Goal: Task Accomplishment & Management: Manage account settings

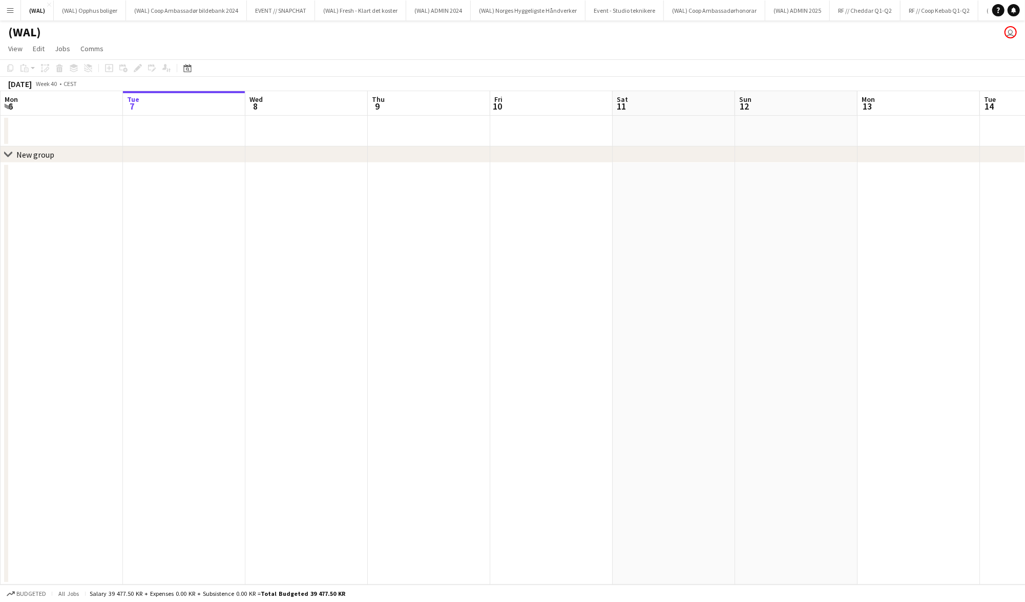
click at [5, 7] on button "Menu" at bounding box center [10, 10] width 20 height 20
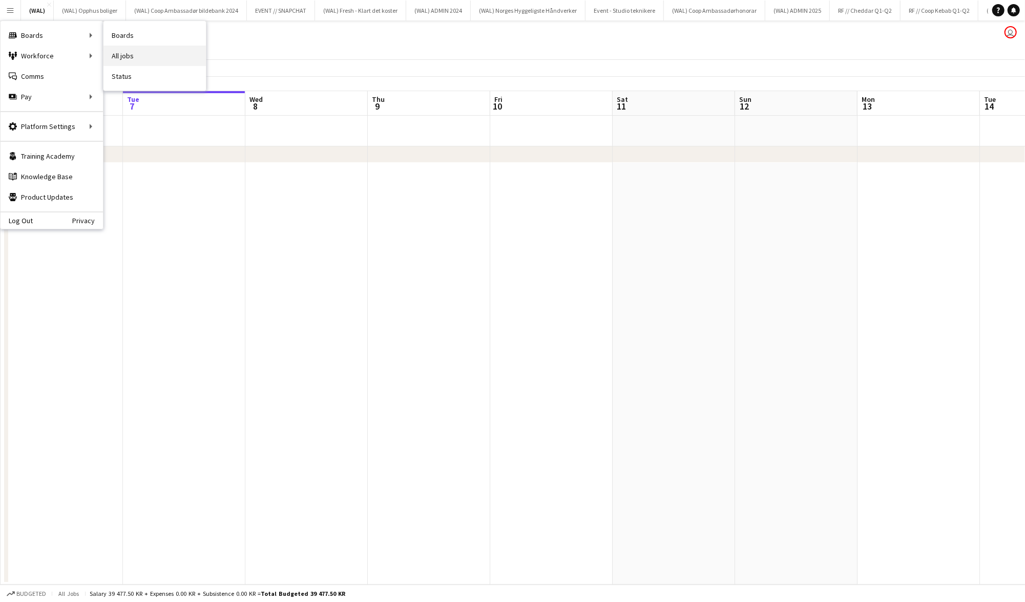
click at [138, 60] on link "All jobs" at bounding box center [154, 56] width 102 height 20
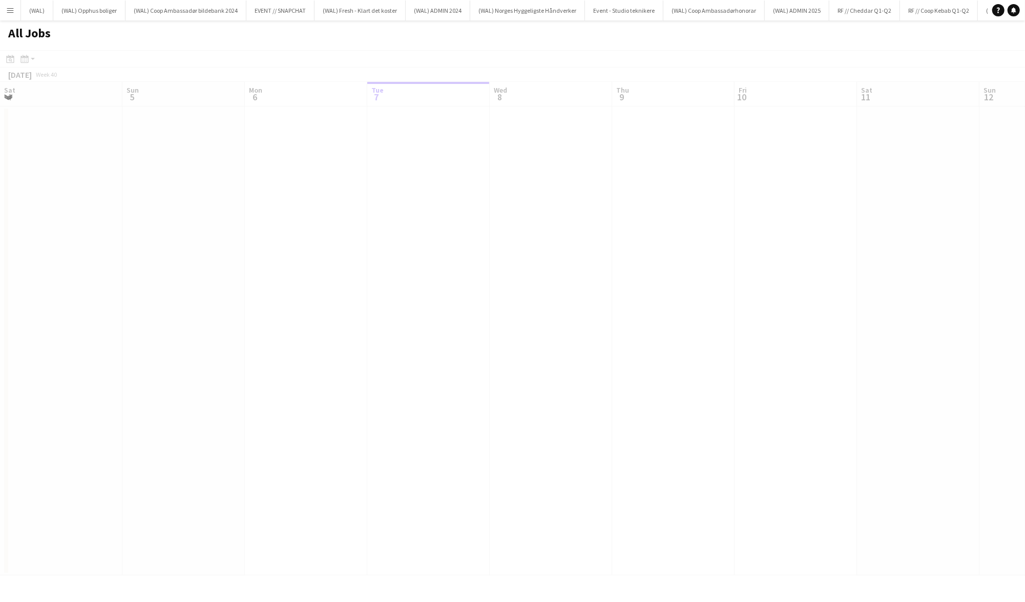
scroll to position [0, 244]
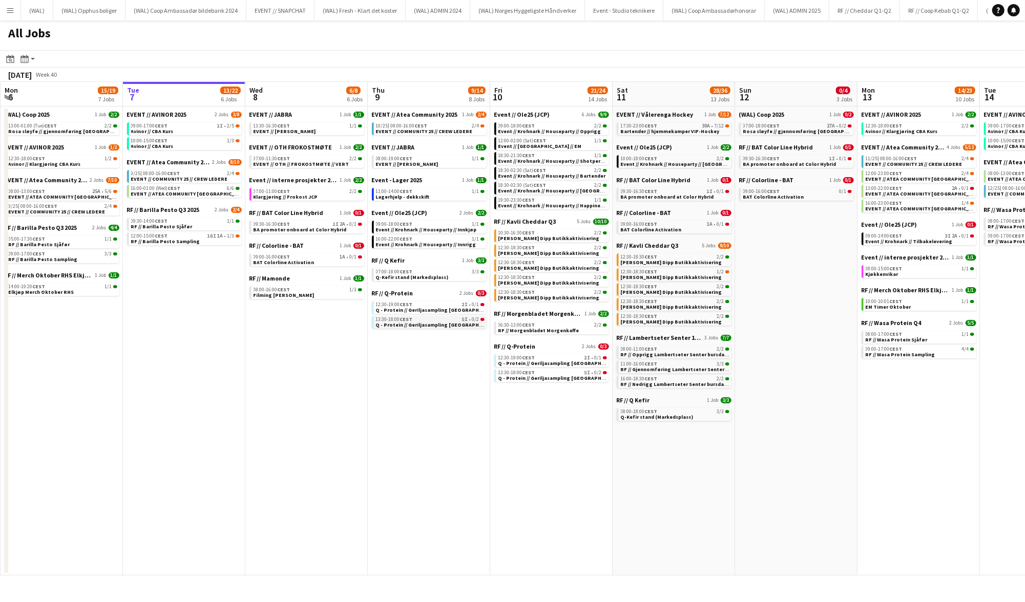
click at [439, 322] on span "Q - Protein // Geriljasampling Kristiansand" at bounding box center [438, 325] width 125 height 7
click at [445, 302] on div "12:30-19:00 CEST 2I • 0/1" at bounding box center [430, 304] width 109 height 5
click at [304, 50] on app-toolbar "Date picker OCT 2025 OCT 2025 Monday M Tuesday T Wednesday W Thursday T Friday …" at bounding box center [512, 58] width 1025 height 17
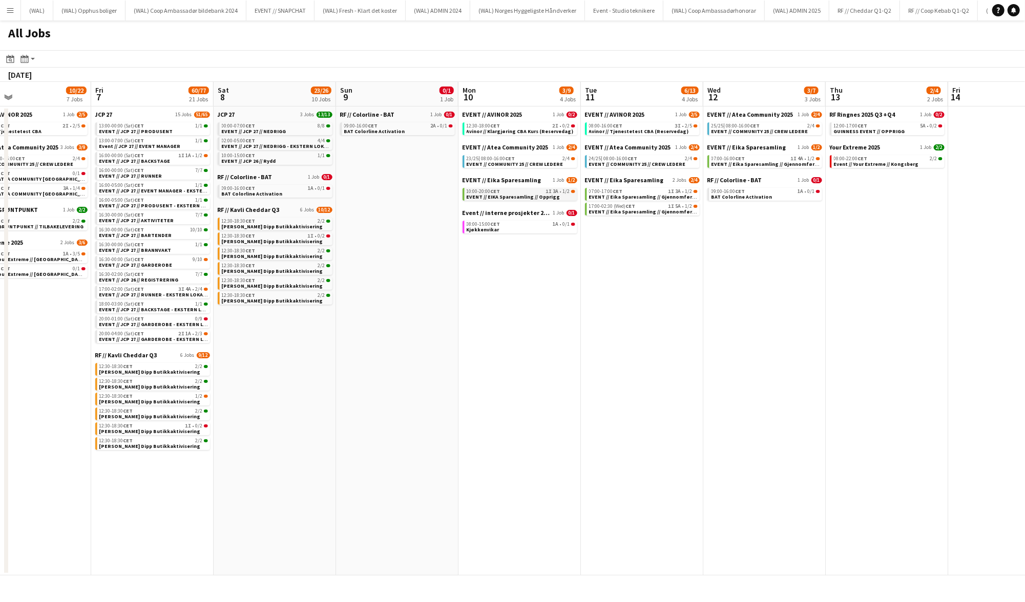
scroll to position [0, 284]
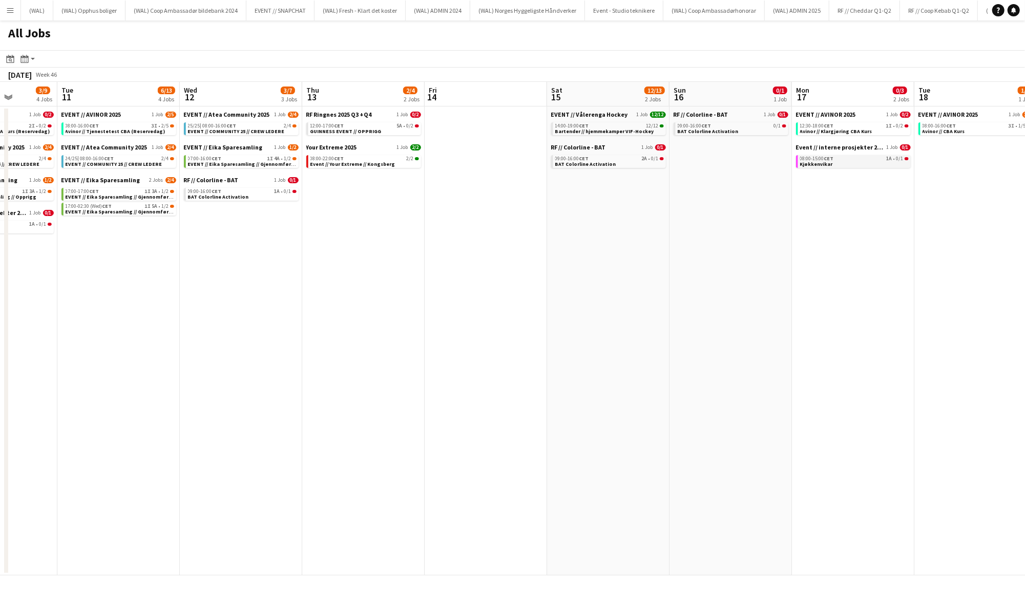
click at [823, 164] on span "Kjøkkenvikar" at bounding box center [816, 164] width 33 height 7
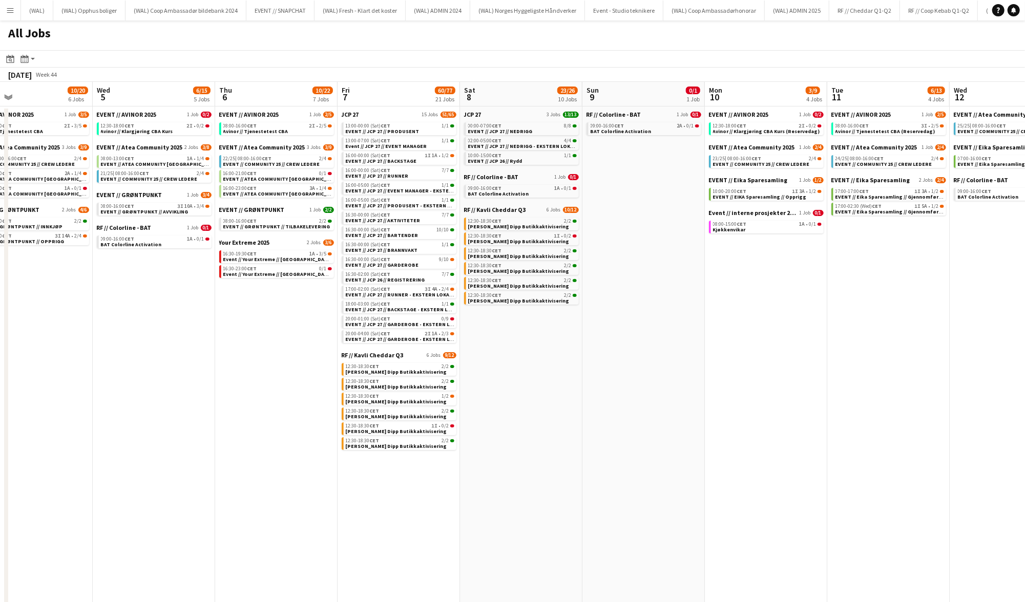
scroll to position [0, 276]
click at [405, 145] on span "Event // JCP 27 // EVENT MANAGER" at bounding box center [385, 146] width 81 height 7
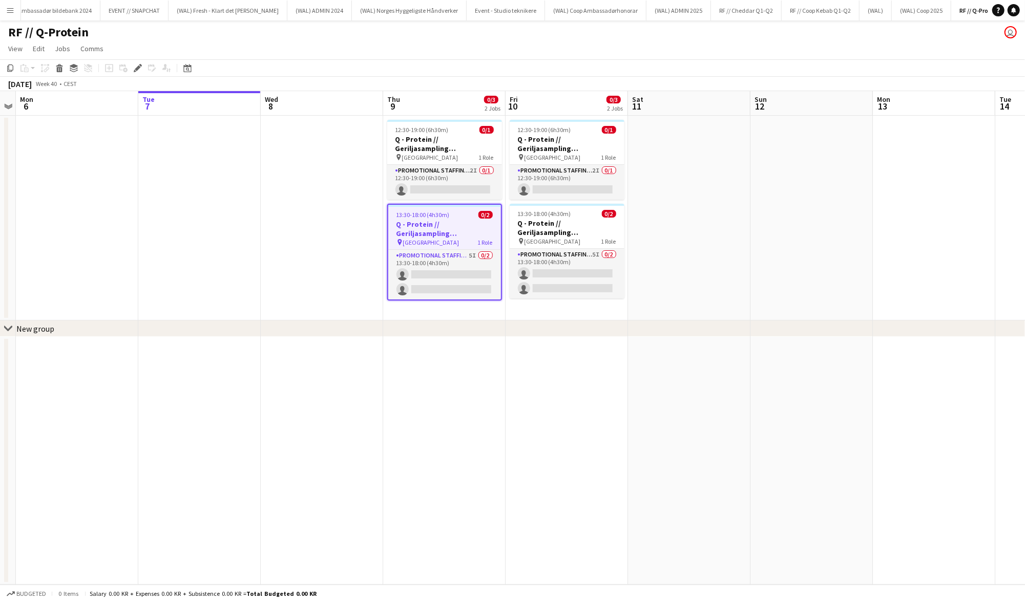
click at [417, 35] on div "RF // Q-Protein user" at bounding box center [512, 29] width 1025 height 19
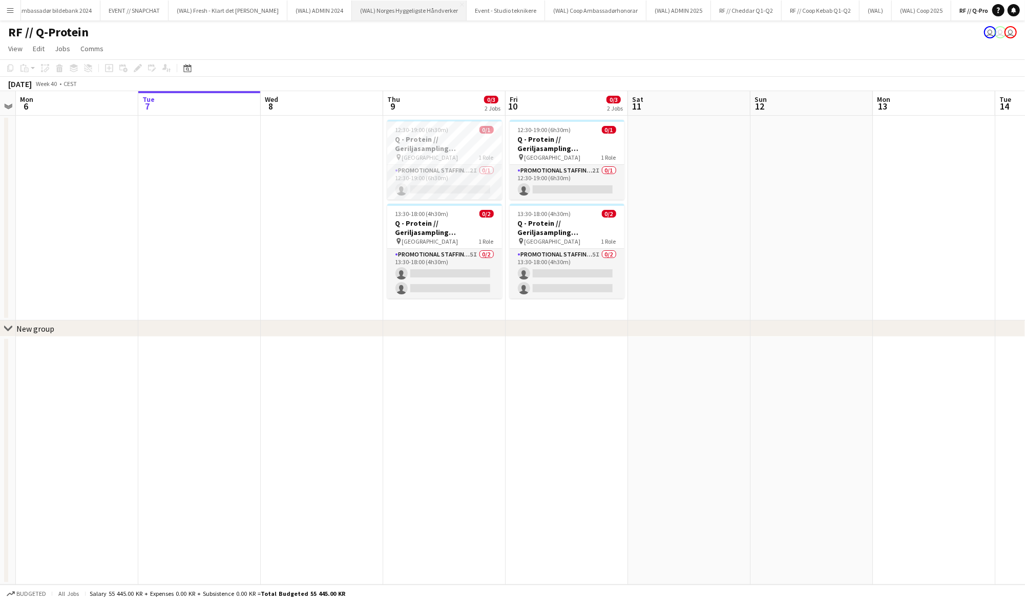
click at [388, 1] on button "(WAL) Norges Hyggeligste Håndverker Close" at bounding box center [409, 11] width 115 height 20
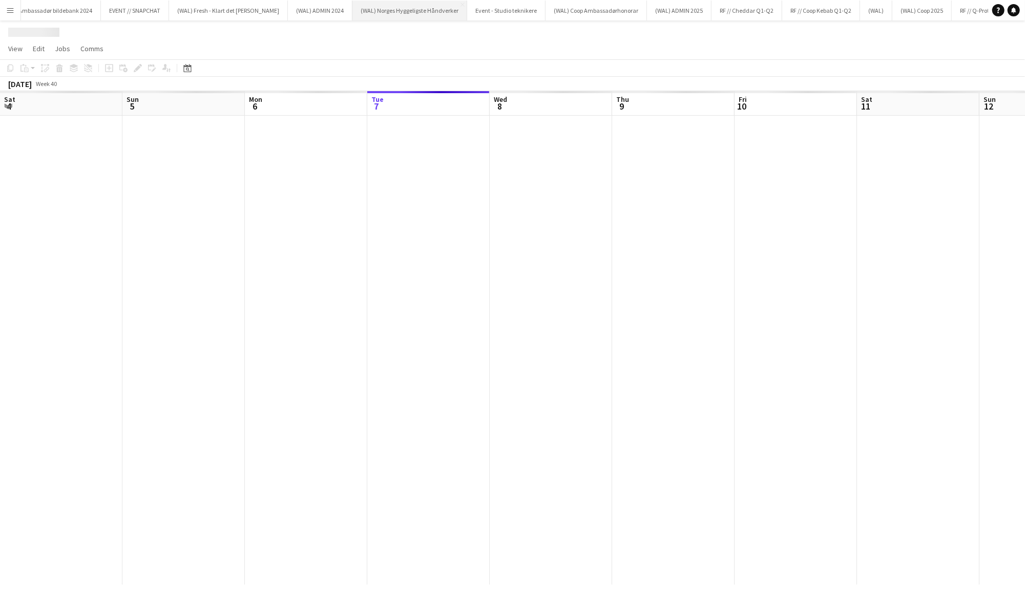
scroll to position [0, 244]
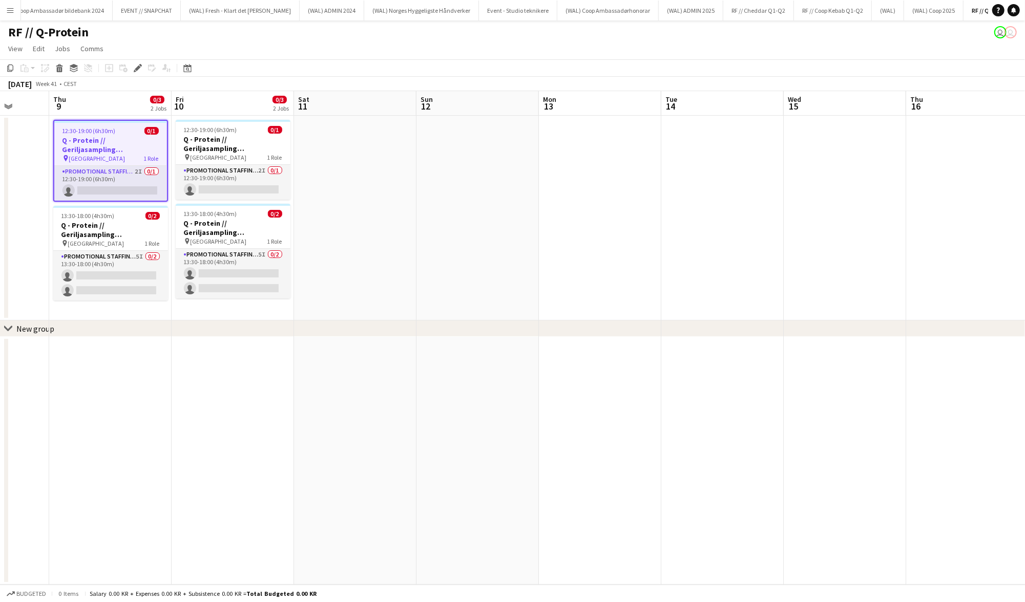
scroll to position [0, 327]
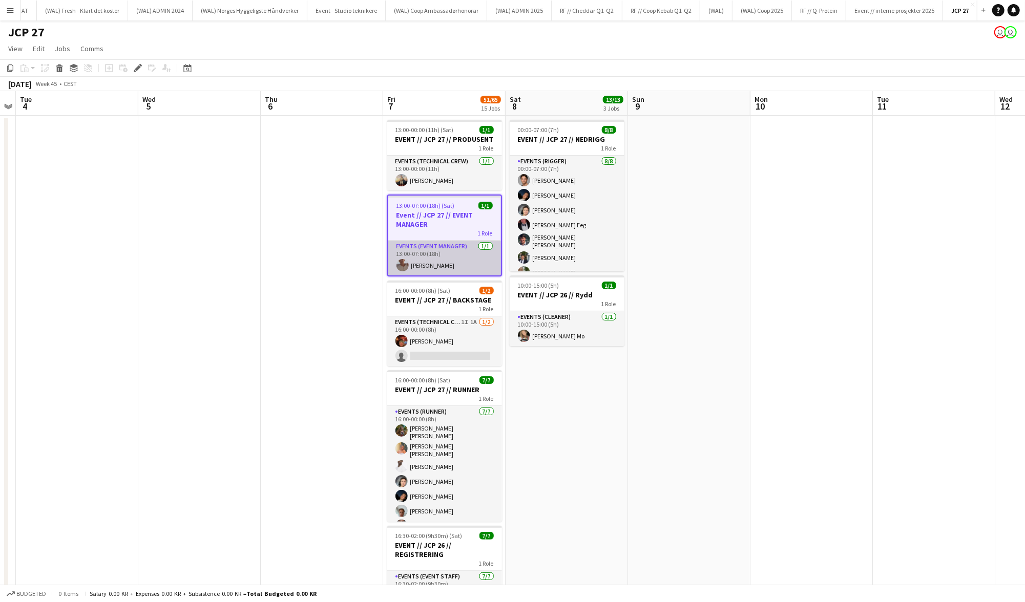
click at [462, 265] on app-card-role "Events (Event Manager) [DATE] 13:00-07:00 (18h) [PERSON_NAME]" at bounding box center [444, 258] width 113 height 35
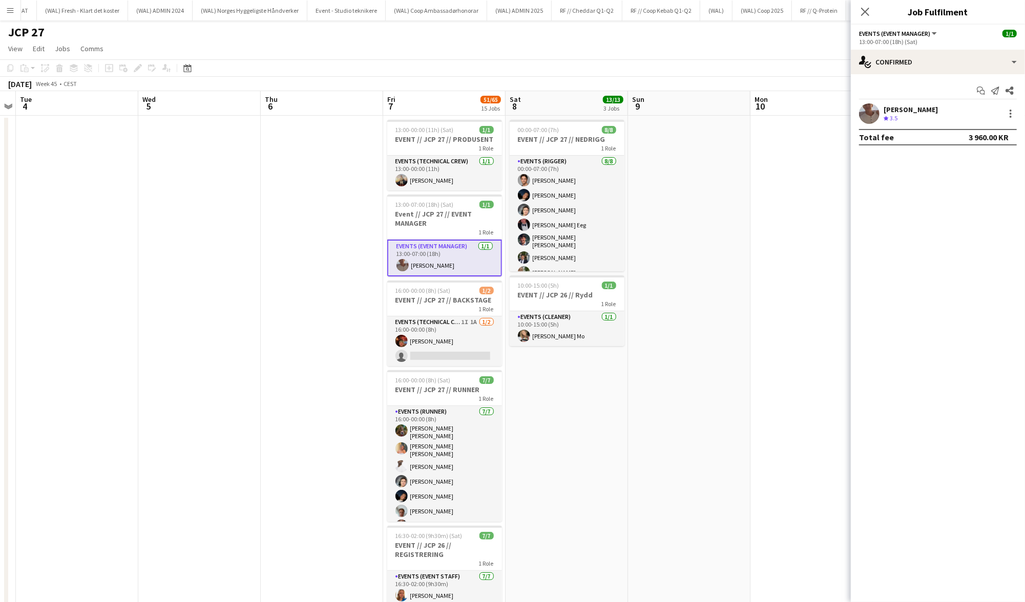
click at [876, 117] on app-user-avatar at bounding box center [869, 113] width 20 height 20
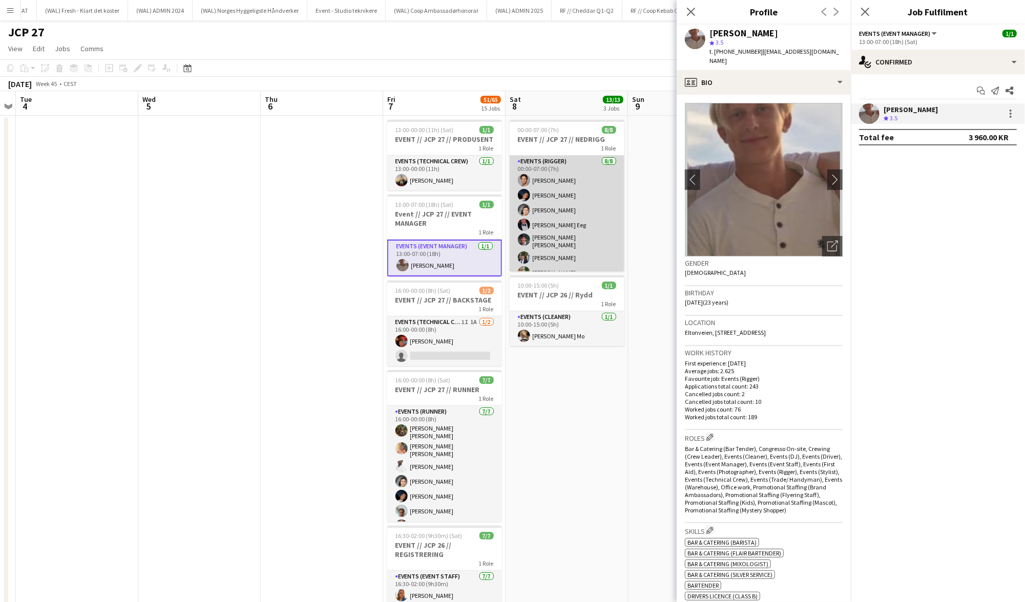
scroll to position [0, 351]
click at [536, 251] on app-card-role "Events (Rigger) [DATE] 00:00-07:00 (7h) [PERSON_NAME] [PERSON_NAME] [PERSON_NAM…" at bounding box center [567, 227] width 115 height 142
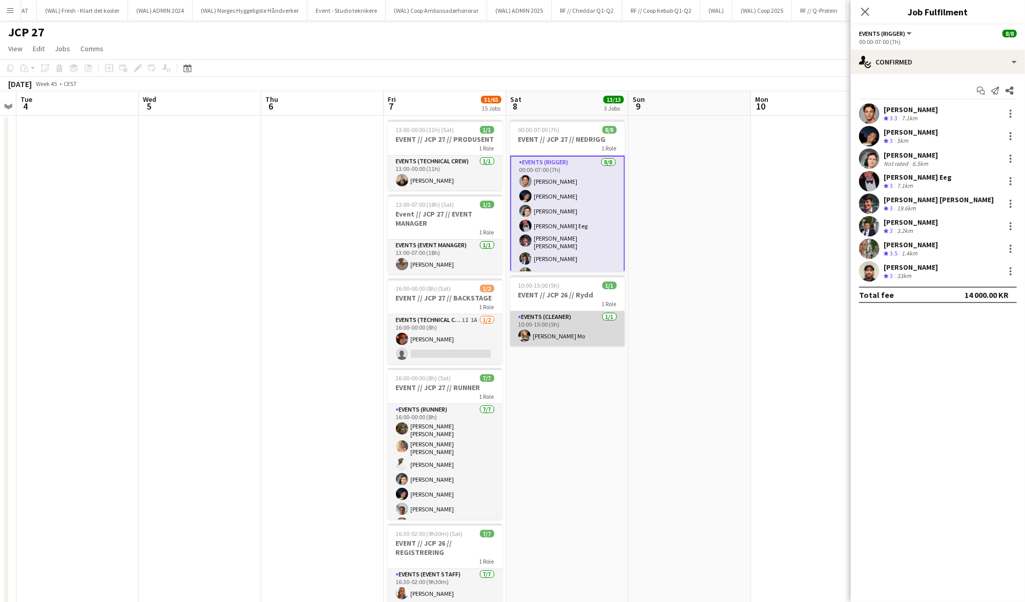
click at [549, 337] on app-card-role "Events (Cleaner) [DATE] 10:00-15:00 (5h) [PERSON_NAME]" at bounding box center [567, 328] width 115 height 35
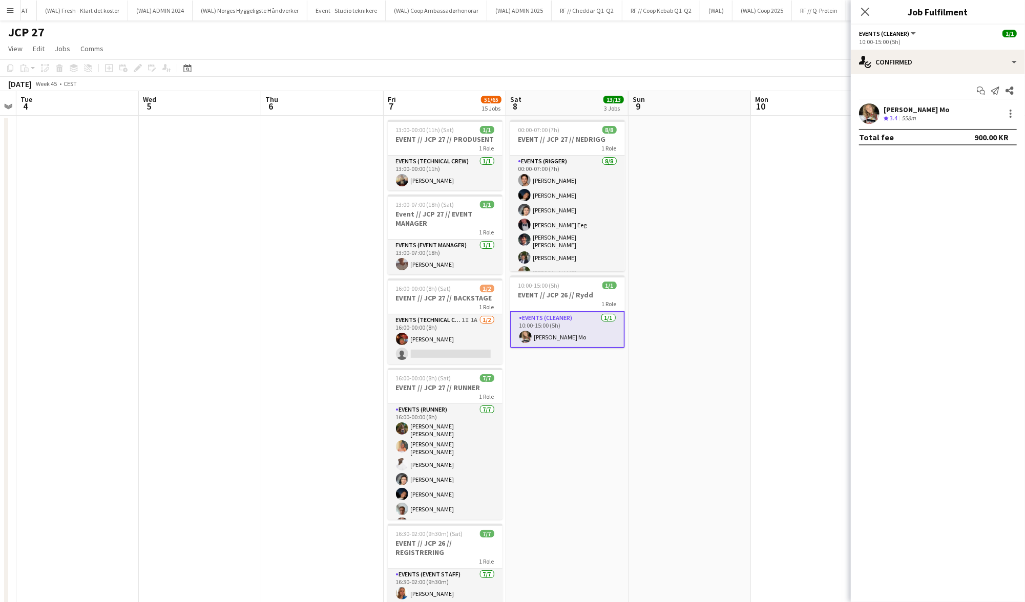
click at [875, 118] on app-user-avatar at bounding box center [869, 113] width 20 height 20
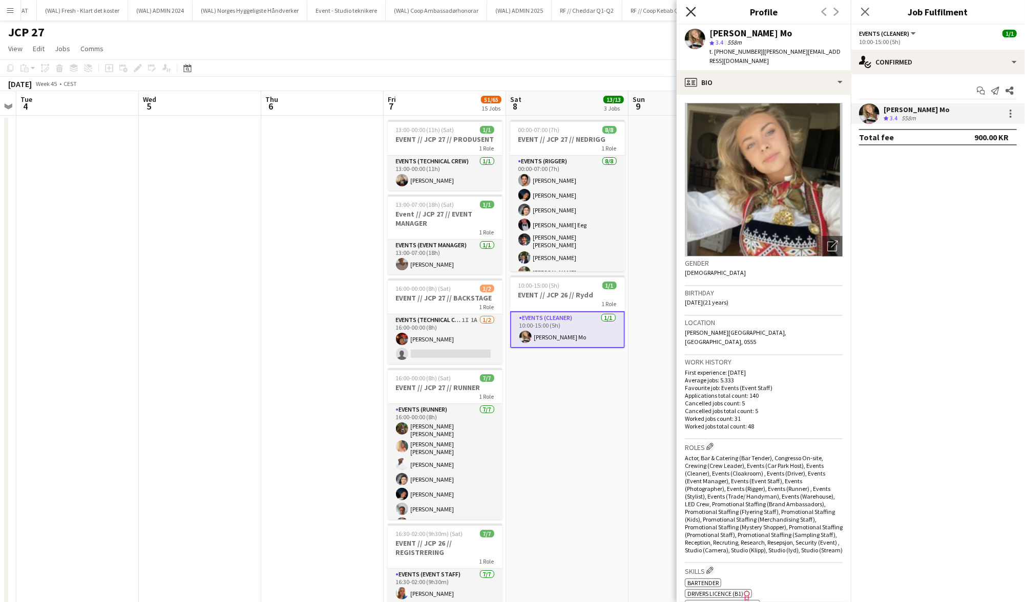
click at [695, 12] on icon "Close pop-in" at bounding box center [691, 12] width 10 height 10
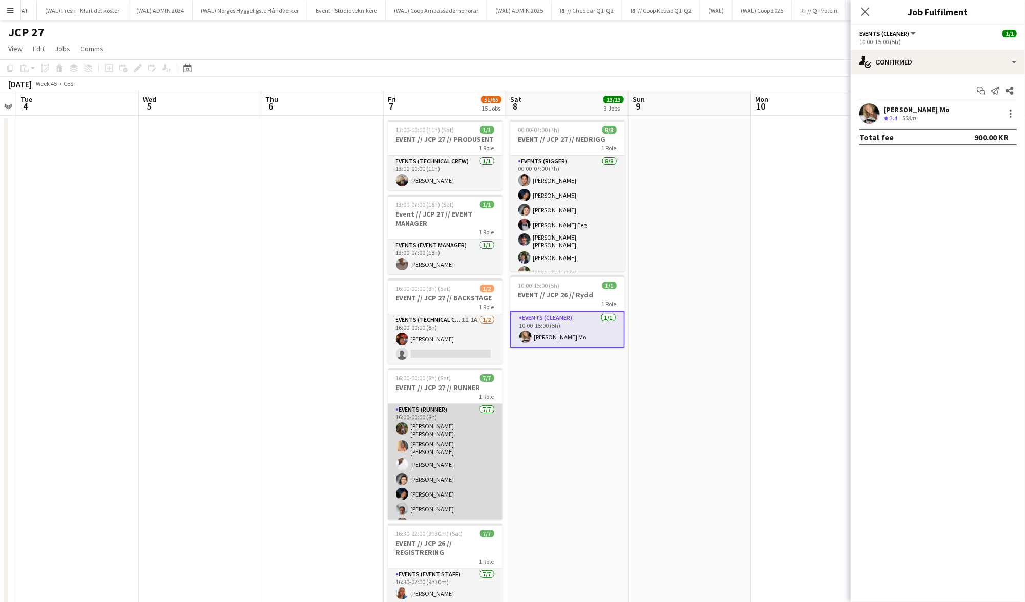
click at [433, 449] on app-card-role "Events (Runner) [DATE] 16:00-00:00 (8h) [PERSON_NAME] [PERSON_NAME] [PERSON_NAM…" at bounding box center [445, 470] width 115 height 133
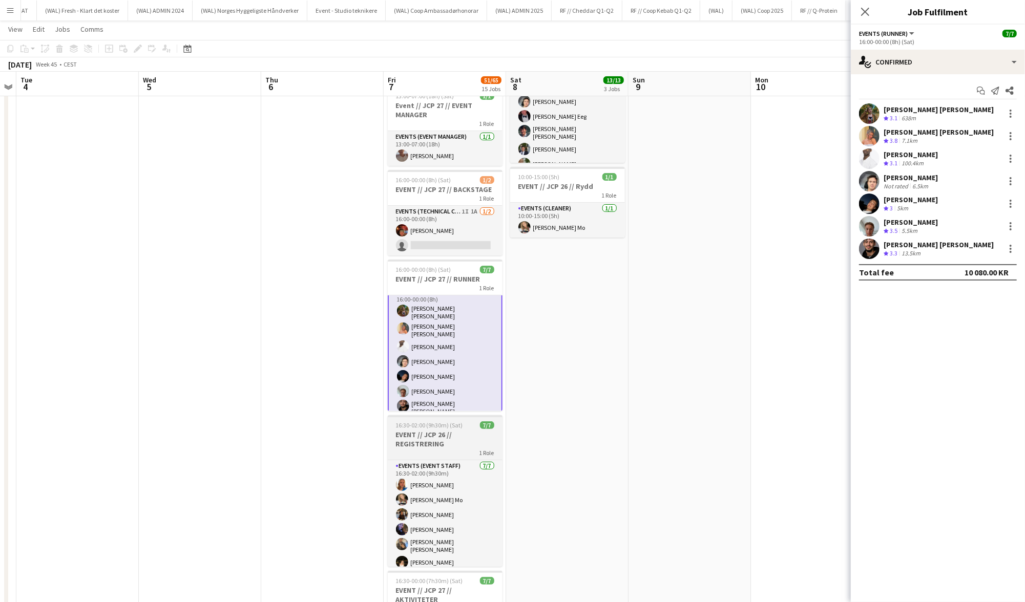
scroll to position [109, 0]
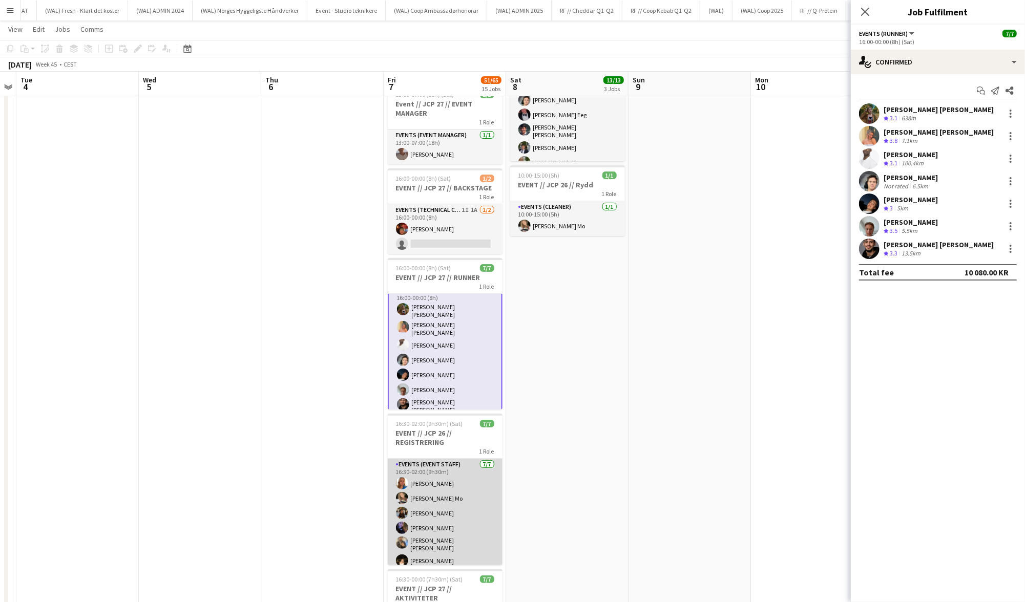
click at [458, 490] on app-card-role "Events (Event Staff) [DATE] 16:30-02:00 (9h30m) [PERSON_NAME] Mo [PERSON_NAME] …" at bounding box center [445, 522] width 115 height 127
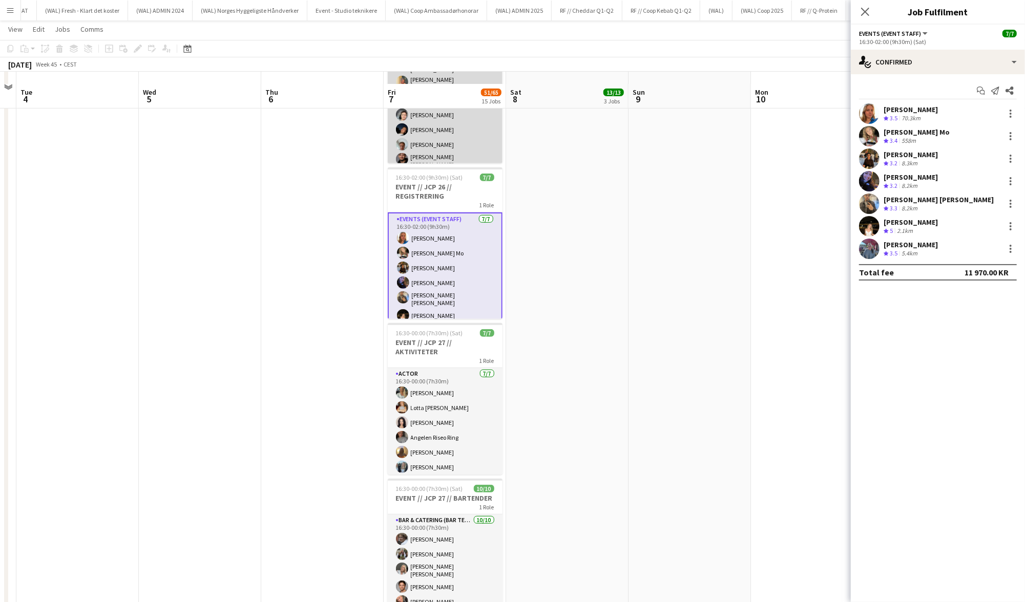
scroll to position [368, 0]
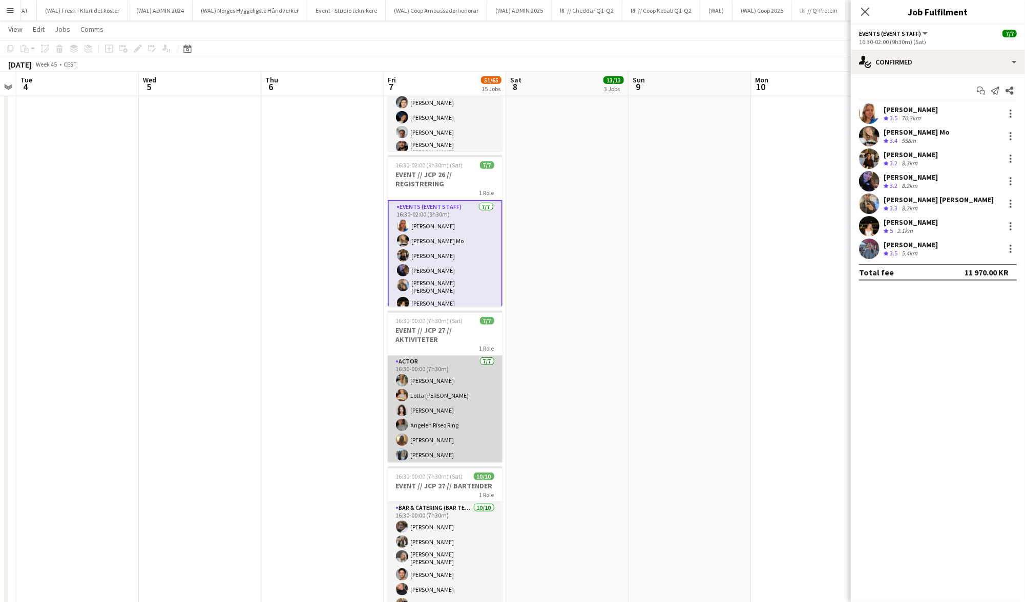
click at [445, 401] on app-card-role "Actor [DATE] 16:30-00:00 (7h30m) [PERSON_NAME] [PERSON_NAME] [PERSON_NAME] Ring…" at bounding box center [445, 419] width 115 height 127
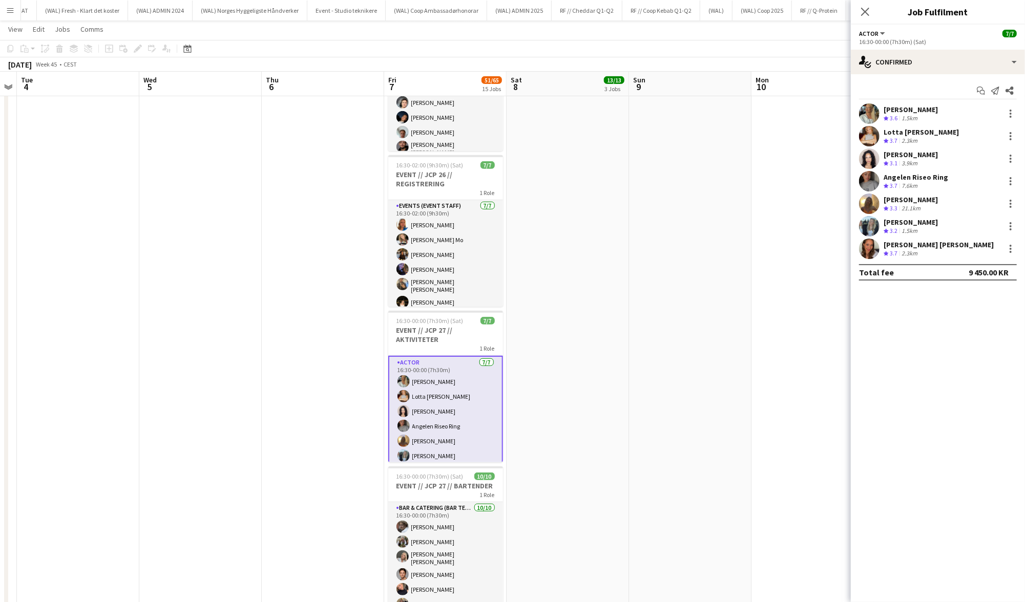
click at [902, 130] on div "Lotta [PERSON_NAME]" at bounding box center [921, 132] width 75 height 9
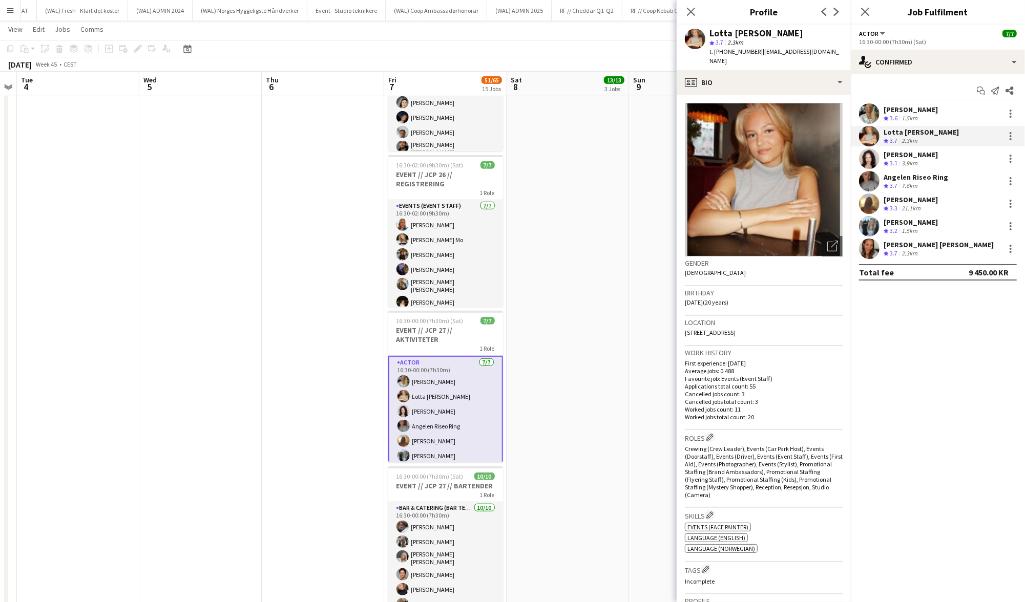
click at [898, 114] on span "3.6" at bounding box center [894, 118] width 8 height 8
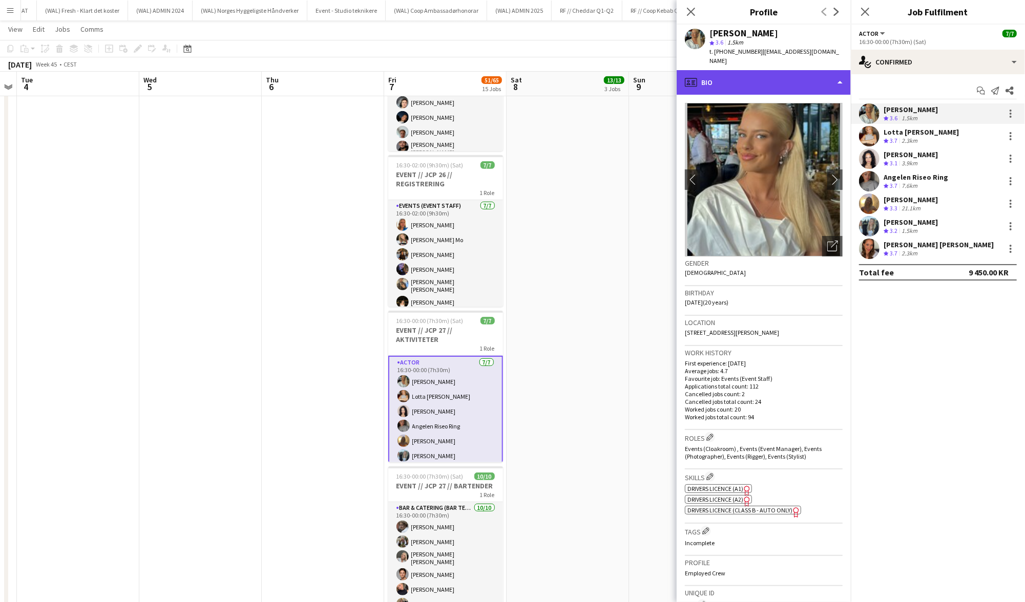
click at [828, 70] on div "profile Bio" at bounding box center [764, 82] width 174 height 25
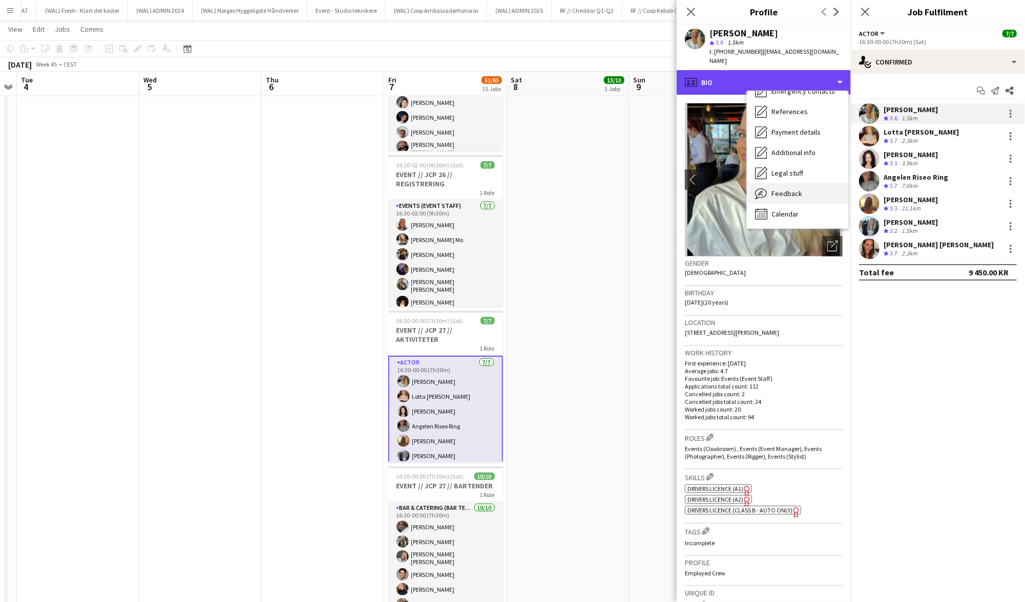
scroll to position [96, 0]
click at [788, 189] on span "Feedback" at bounding box center [787, 193] width 31 height 9
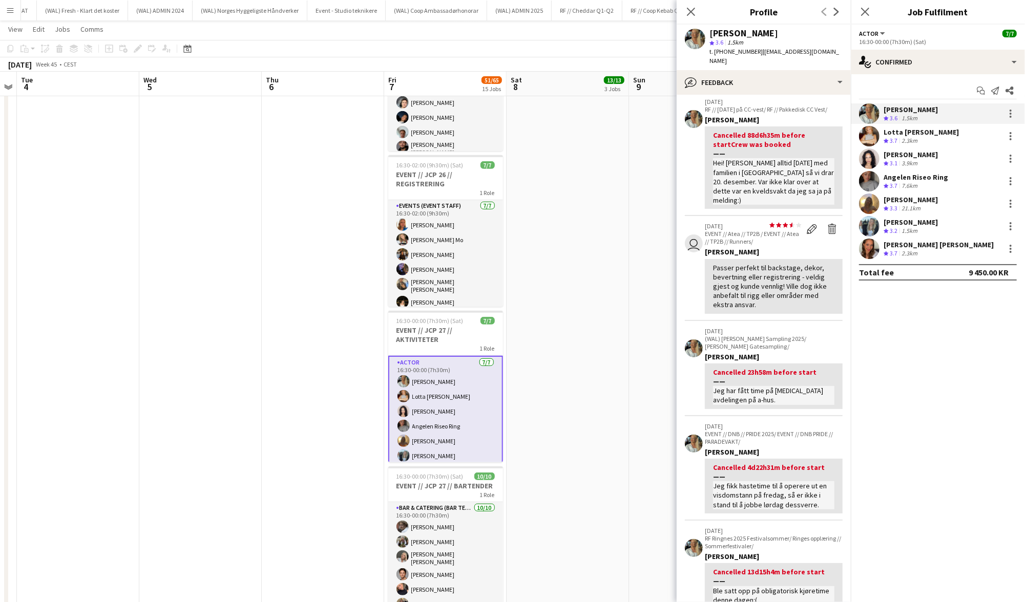
scroll to position [42, 0]
click at [899, 132] on div "Lotta [PERSON_NAME]" at bounding box center [921, 132] width 75 height 9
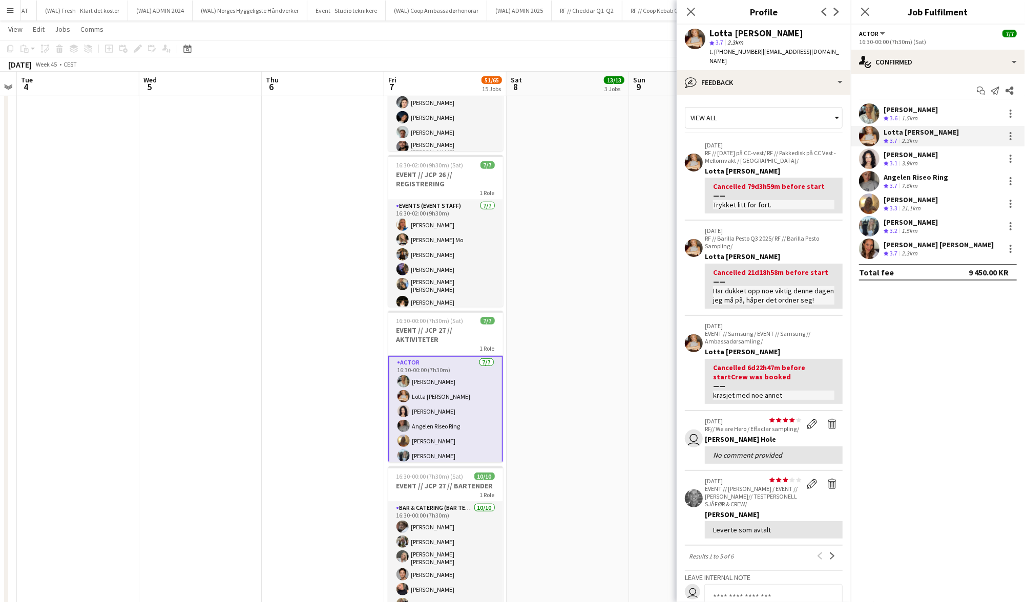
click at [890, 157] on div "[PERSON_NAME]" at bounding box center [911, 154] width 54 height 9
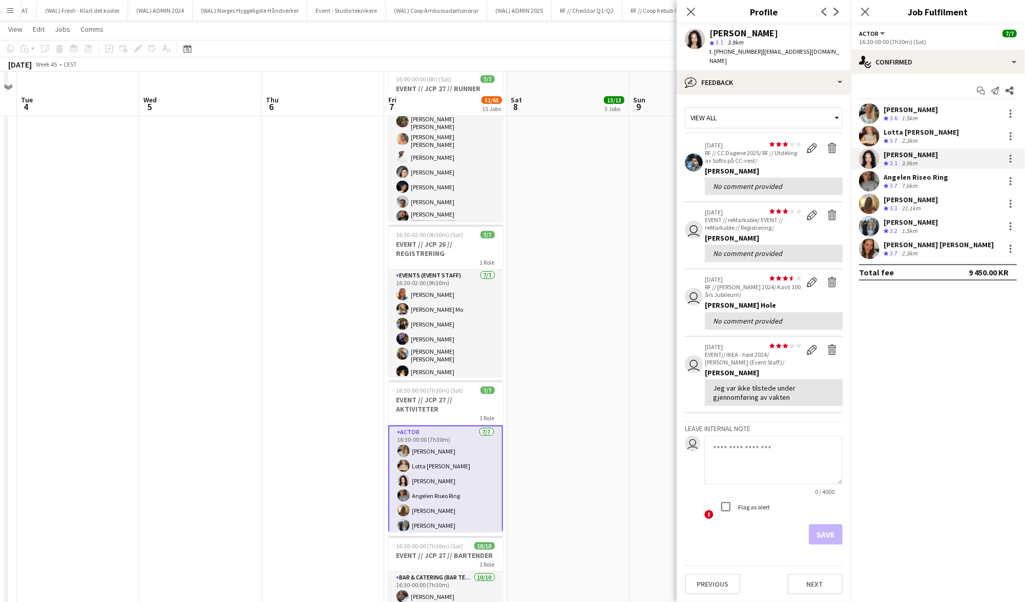
scroll to position [284, 0]
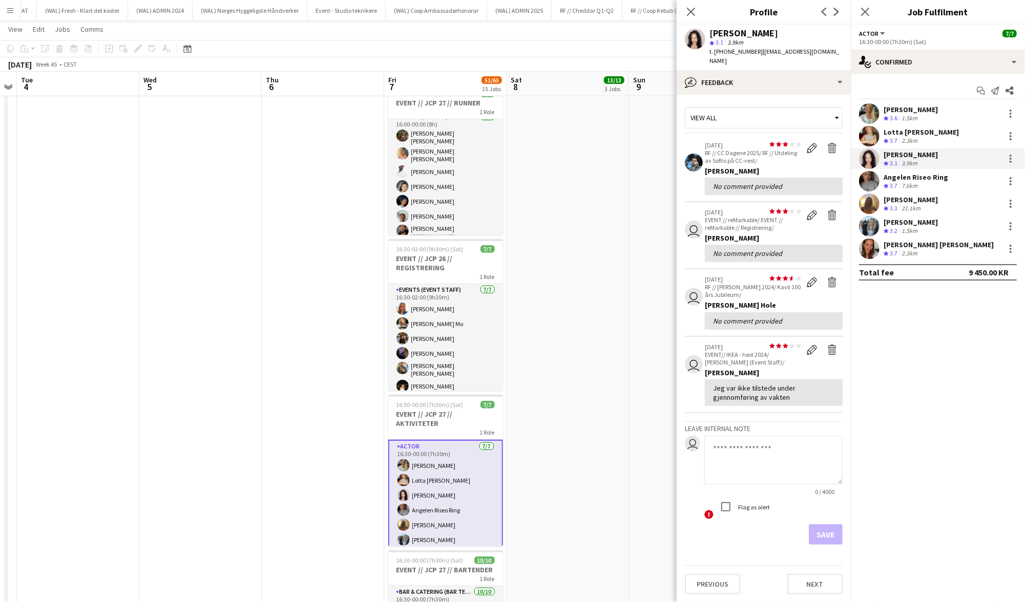
click at [908, 250] on div "2.3km" at bounding box center [910, 254] width 20 height 9
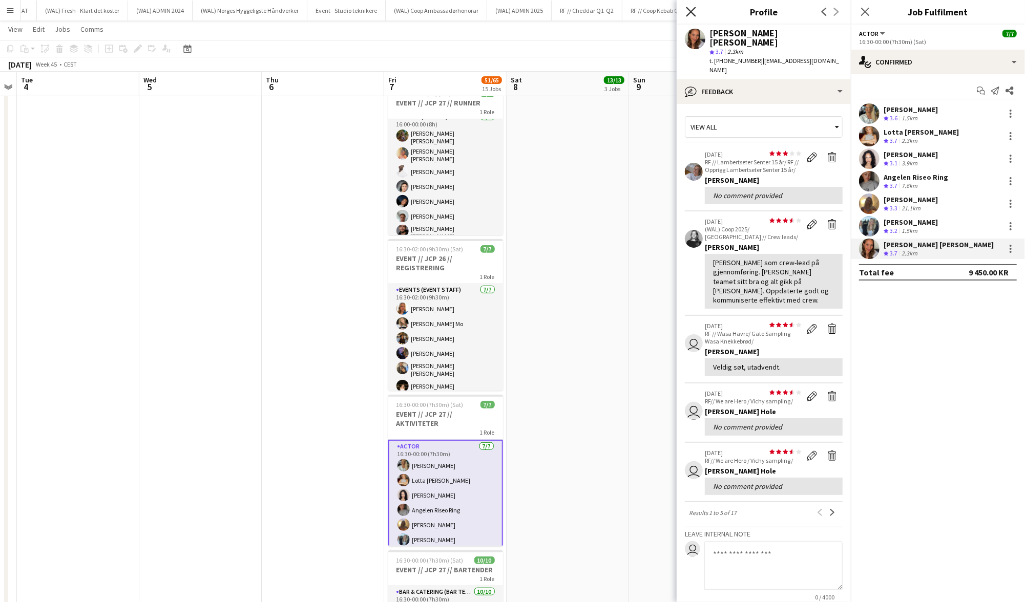
click at [691, 16] on icon "Close pop-in" at bounding box center [691, 12] width 10 height 10
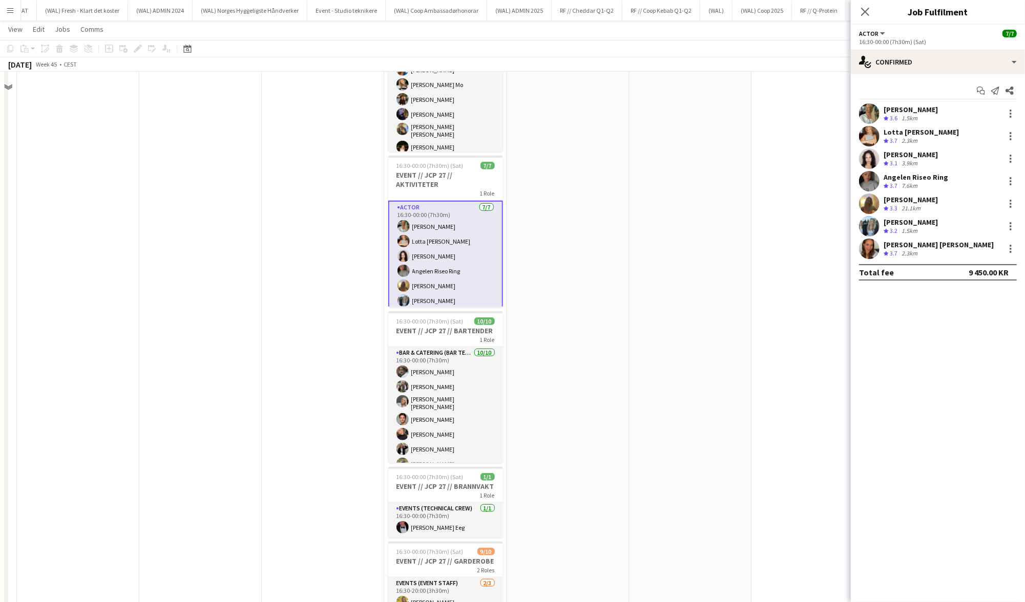
scroll to position [562, 0]
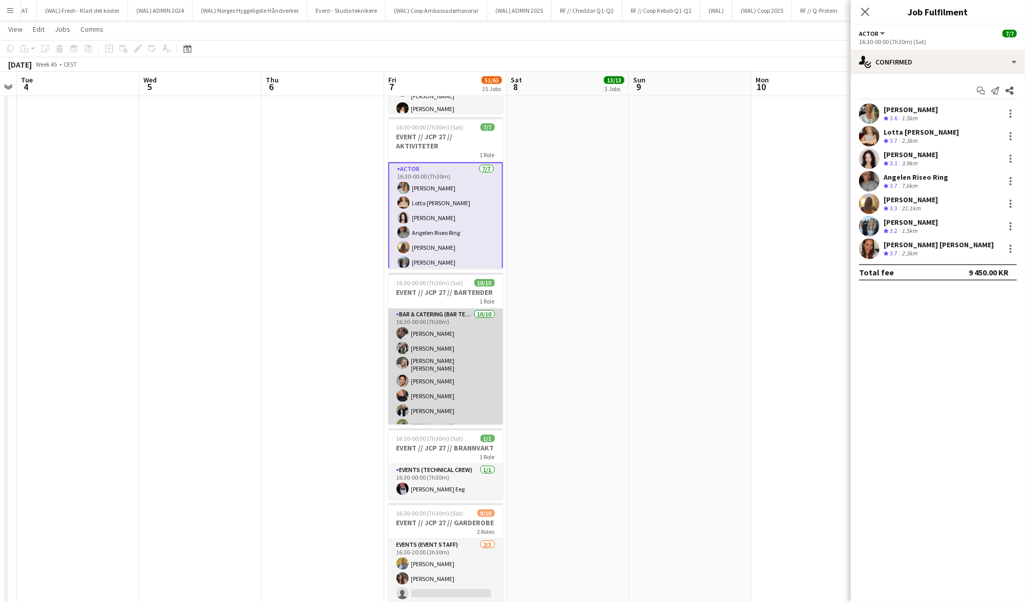
click at [481, 364] on app-card-role "Bar & Catering (Bar Tender) [DATE] 16:30-00:00 (7h30m) [PERSON_NAME] [PERSON_NA…" at bounding box center [445, 395] width 115 height 172
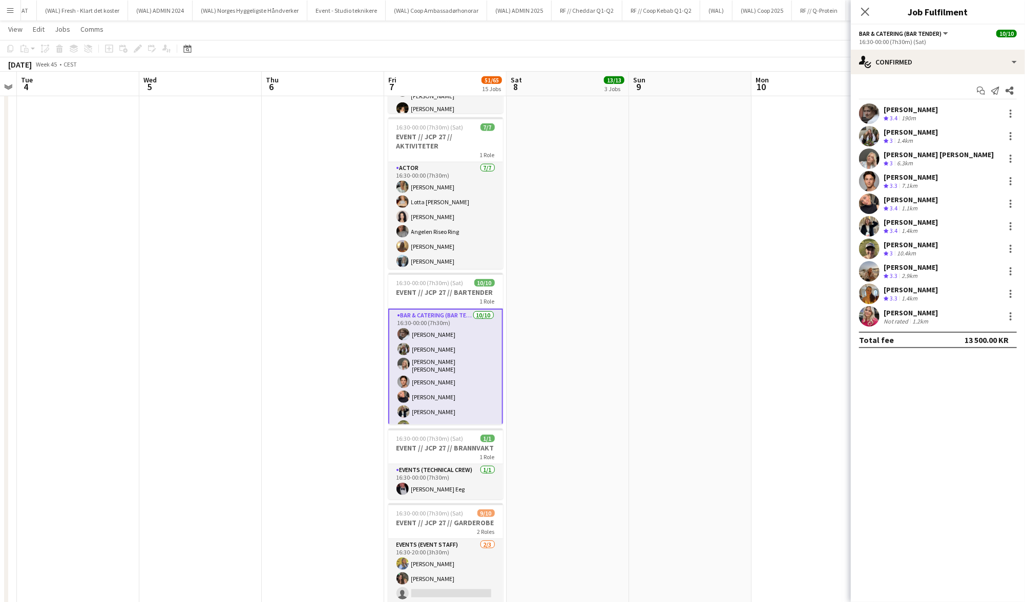
click at [912, 164] on div "6.3km" at bounding box center [905, 163] width 20 height 9
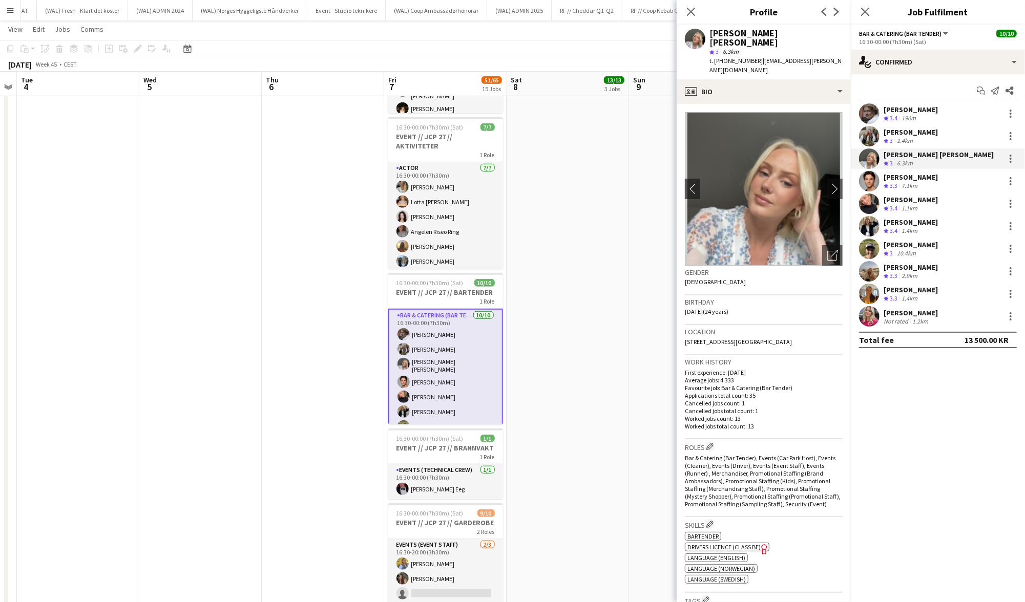
click at [908, 182] on div "7.1km" at bounding box center [910, 186] width 20 height 9
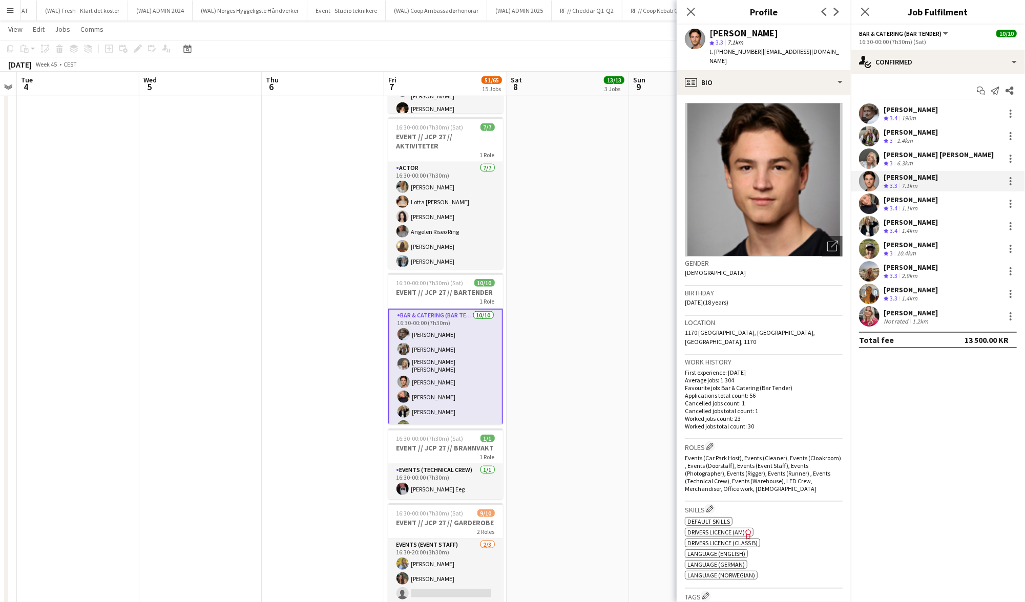
click at [902, 204] on div "1.1km" at bounding box center [910, 208] width 20 height 9
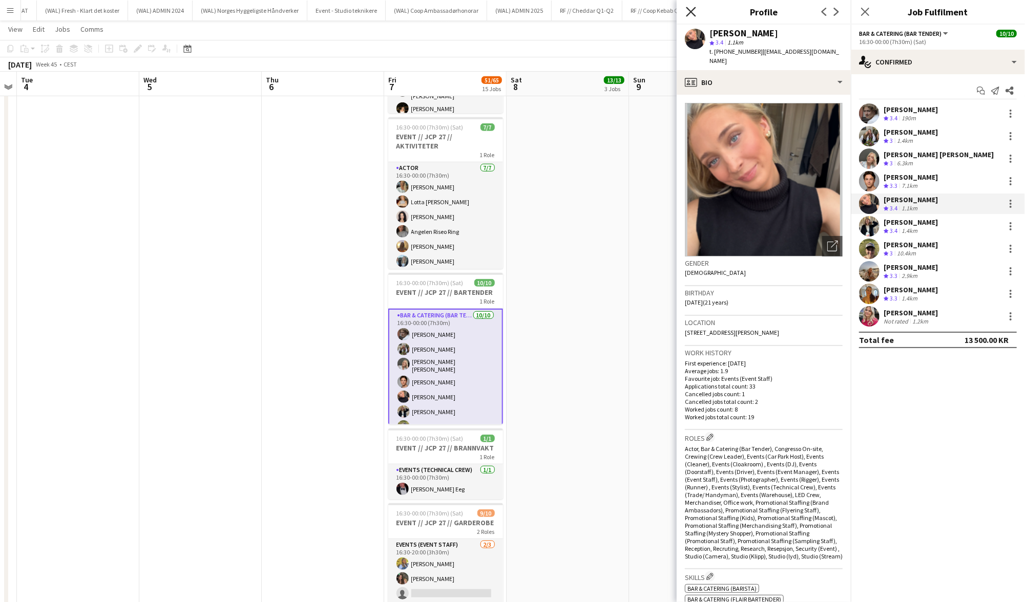
click at [688, 9] on icon at bounding box center [691, 12] width 10 height 10
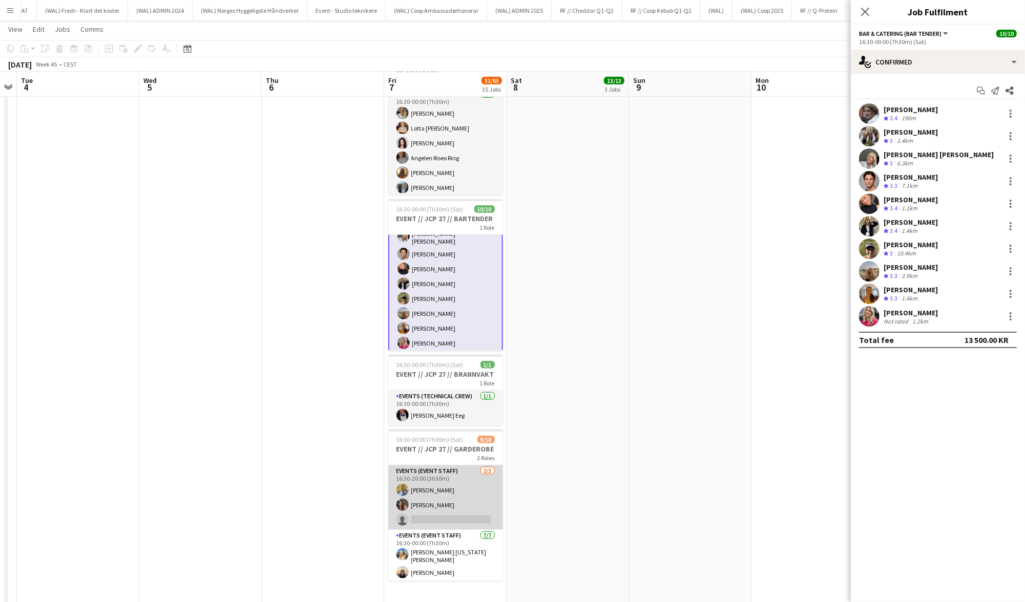
scroll to position [636, 0]
click at [441, 489] on app-card-role "Events (Event Staff) [DATE] 16:30-20:00 (3h30m) [PERSON_NAME] [PERSON_NAME] sin…" at bounding box center [445, 497] width 115 height 65
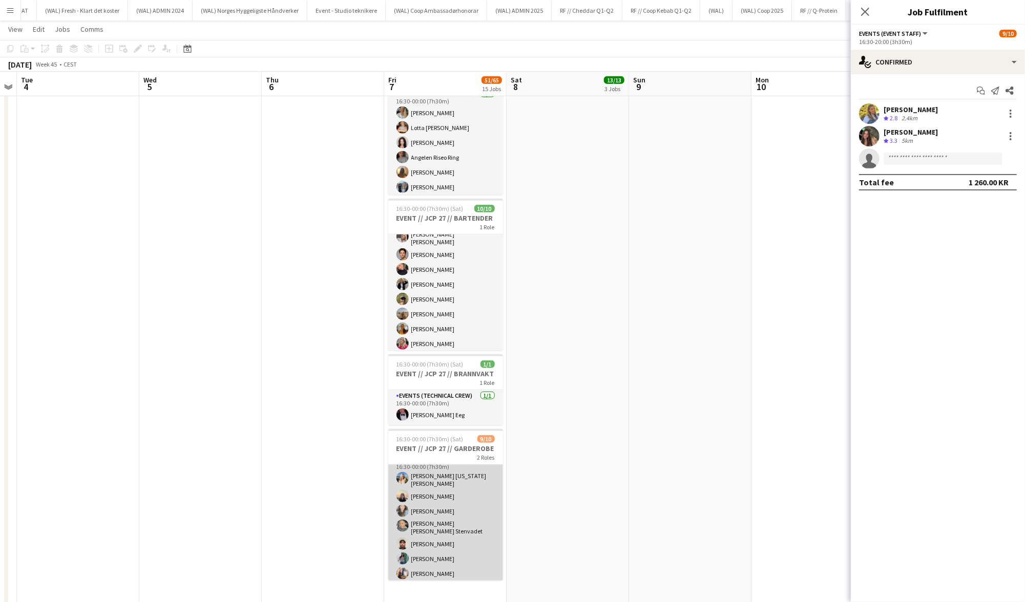
scroll to position [77, 0]
click at [443, 507] on app-card-role "Events (Event Staff) [DATE] 16:30-00:00 (7h30m) [PERSON_NAME] [US_STATE] [PERSO…" at bounding box center [445, 520] width 115 height 130
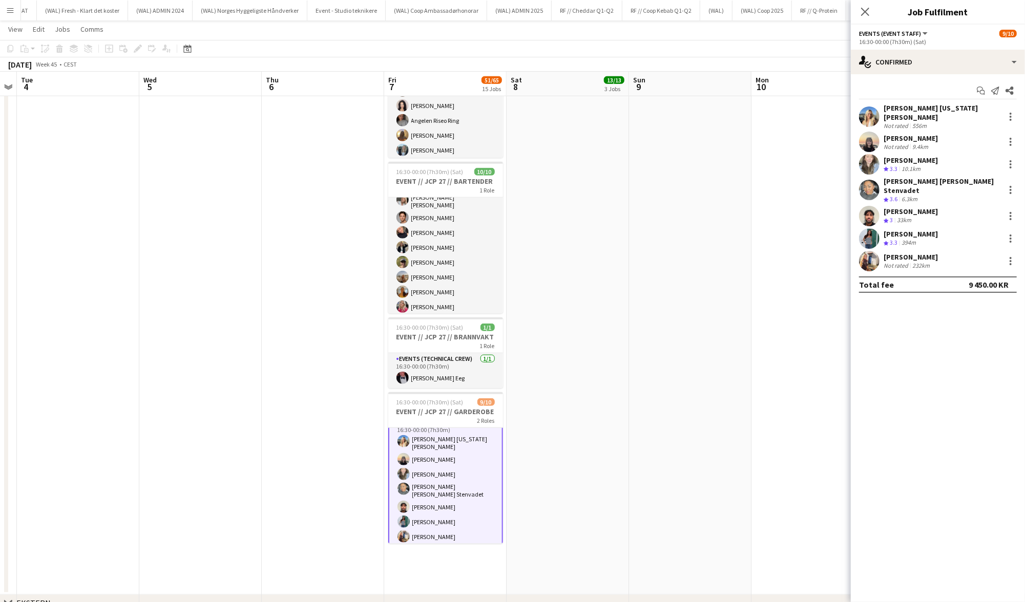
scroll to position [675, 0]
click at [952, 110] on div "[PERSON_NAME] [US_STATE] [PERSON_NAME]" at bounding box center [942, 112] width 117 height 18
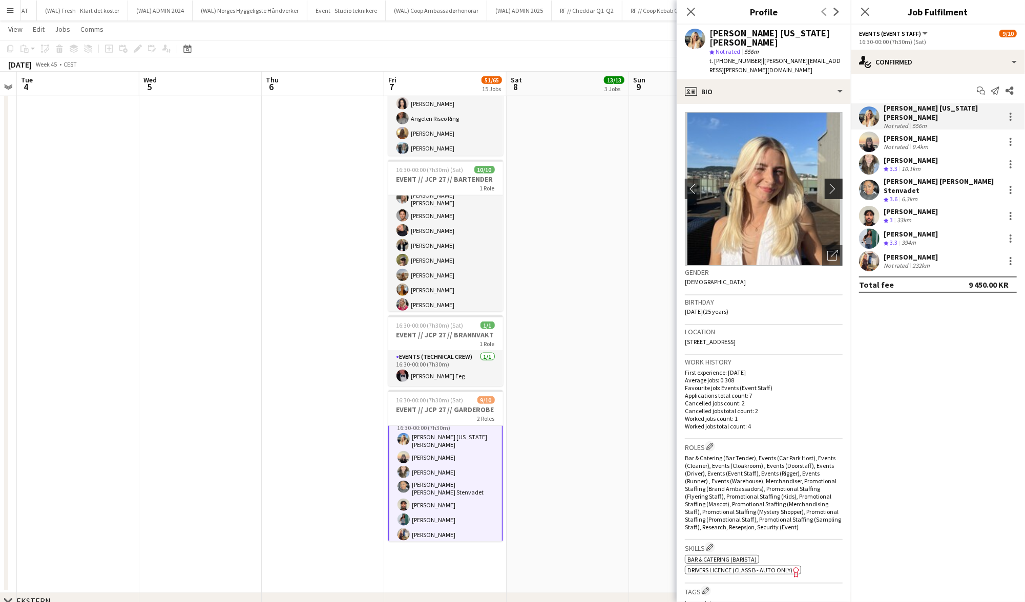
click at [833, 183] on app-icon "chevron-right" at bounding box center [835, 188] width 16 height 11
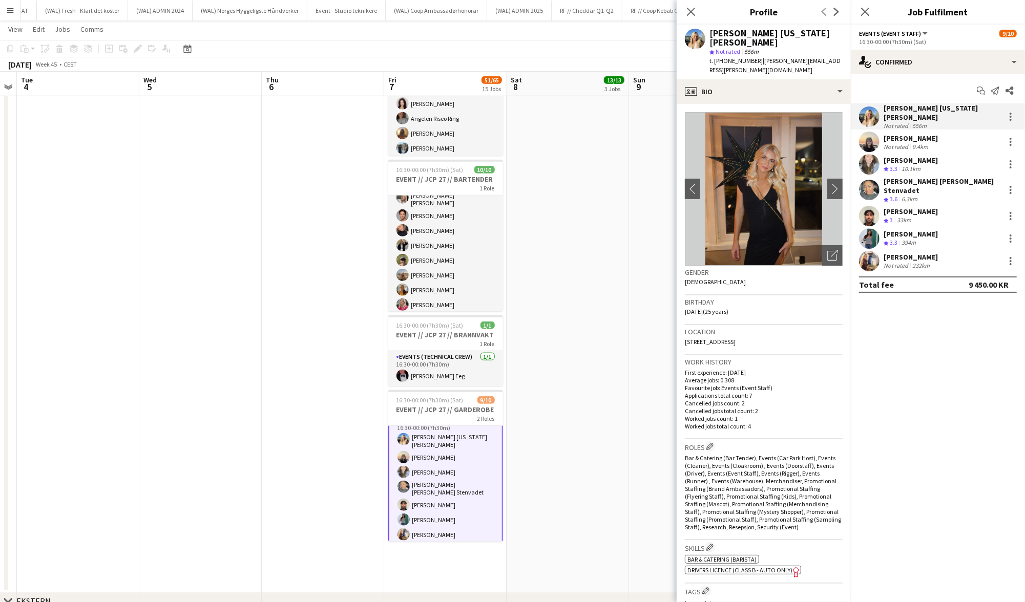
click at [743, 134] on img at bounding box center [764, 189] width 158 height 154
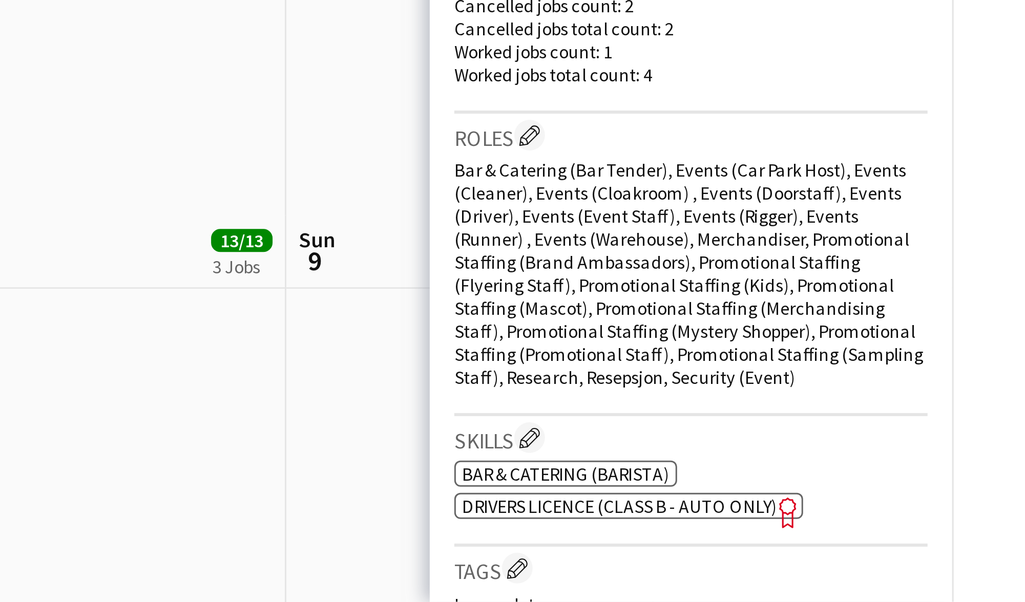
scroll to position [673, 0]
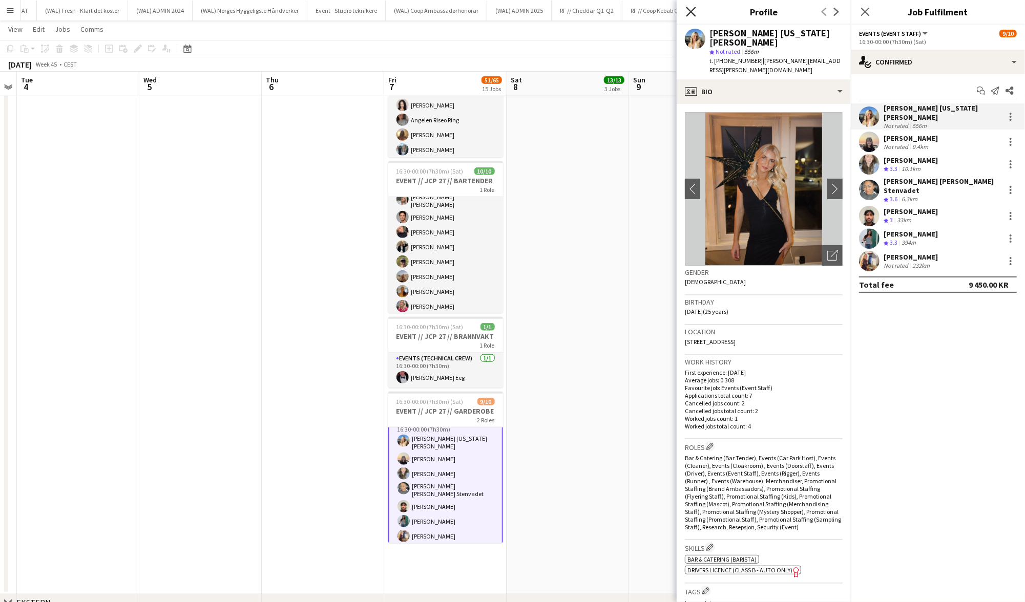
click at [695, 8] on icon at bounding box center [691, 12] width 10 height 10
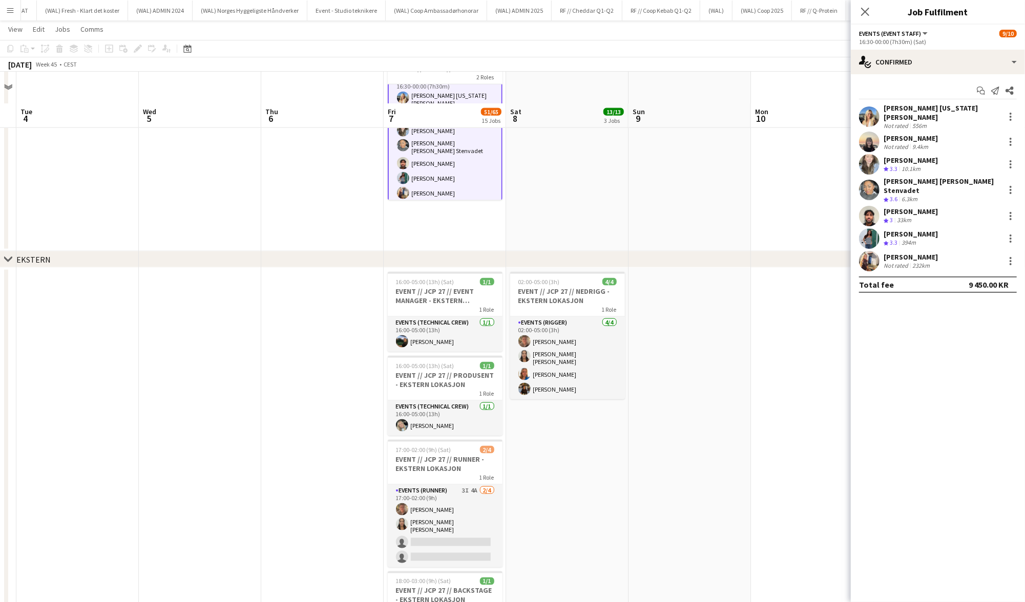
scroll to position [1048, 0]
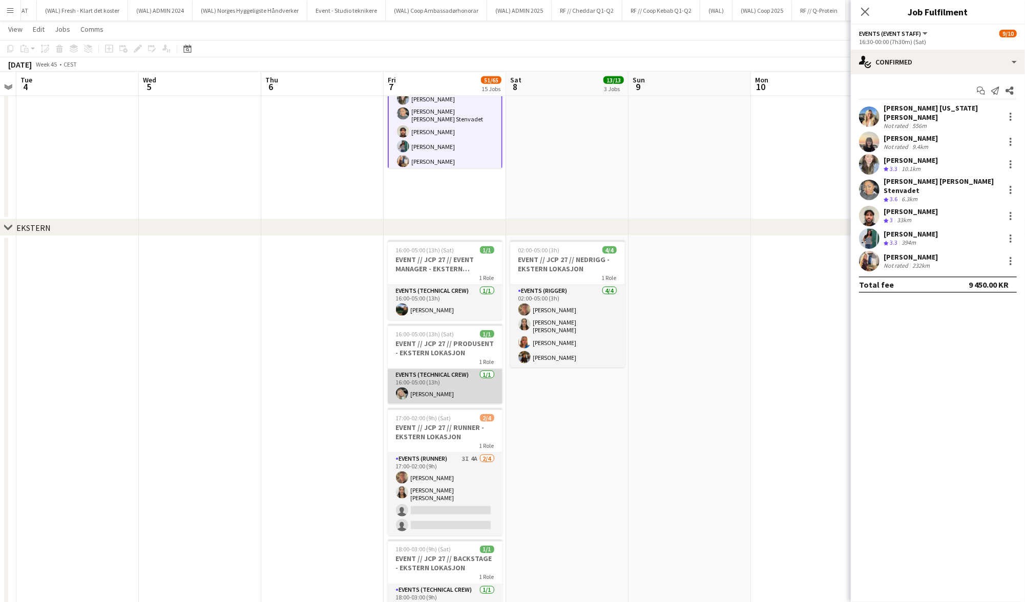
click at [467, 393] on app-card-role "Events (Technical Crew) [DATE] 16:00-05:00 (13h) [PERSON_NAME]" at bounding box center [445, 386] width 115 height 35
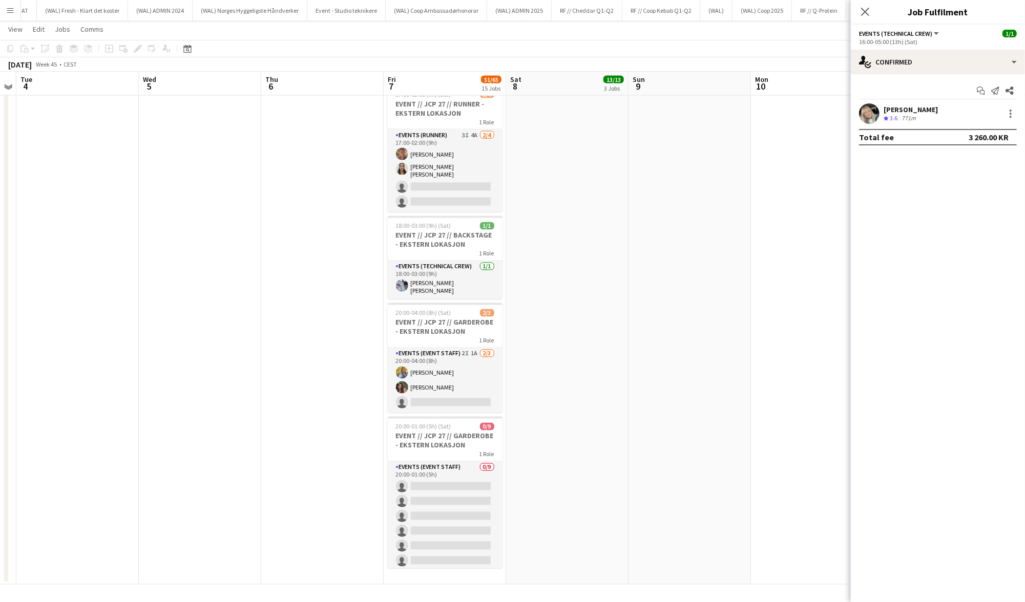
scroll to position [1374, 0]
